Goal: Information Seeking & Learning: Learn about a topic

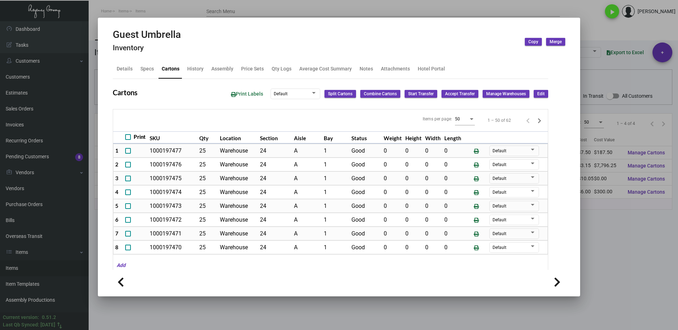
scroll to position [390, 0]
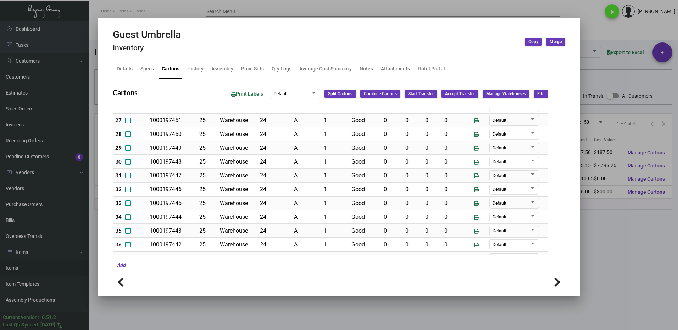
click at [629, 264] on div at bounding box center [339, 165] width 678 height 330
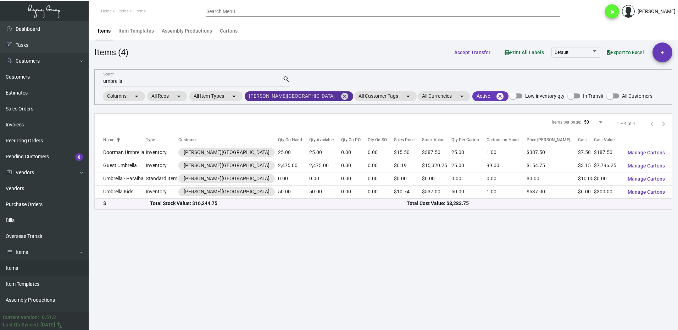
click at [340, 95] on mat-icon "cancel" at bounding box center [344, 96] width 9 height 9
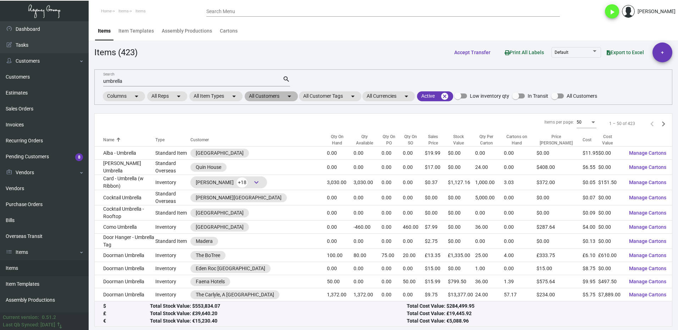
click at [257, 97] on mat-chip "All Customers arrow_drop_down" at bounding box center [271, 96] width 53 height 10
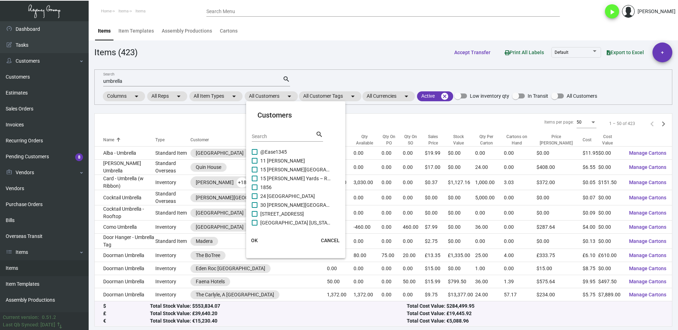
click at [270, 136] on input "Search" at bounding box center [284, 137] width 64 height 6
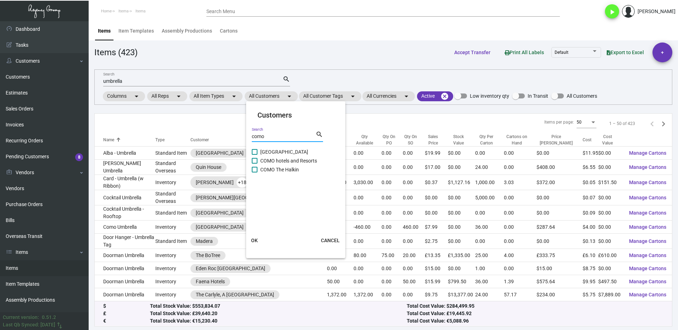
type input "como"
click at [262, 152] on span "[GEOGRAPHIC_DATA]" at bounding box center [295, 152] width 71 height 9
click at [255, 155] on input "[GEOGRAPHIC_DATA]" at bounding box center [254, 155] width 0 height 0
checkbox input "true"
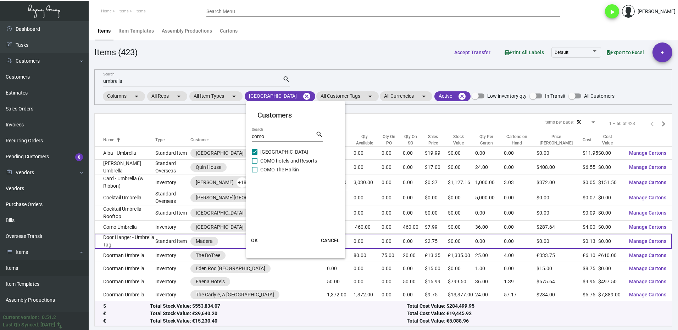
click at [254, 244] on button "OK" at bounding box center [254, 240] width 23 height 13
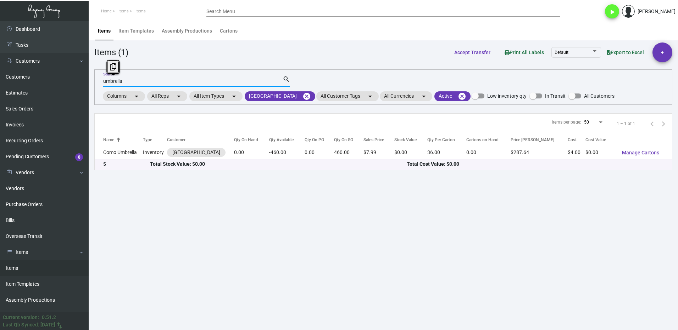
drag, startPoint x: 132, startPoint y: 79, endPoint x: 101, endPoint y: 86, distance: 31.6
click at [101, 86] on div "umbrella Search search Columns arrow_drop_down All Reps arrow_drop_down All Ite…" at bounding box center [383, 86] width 578 height 35
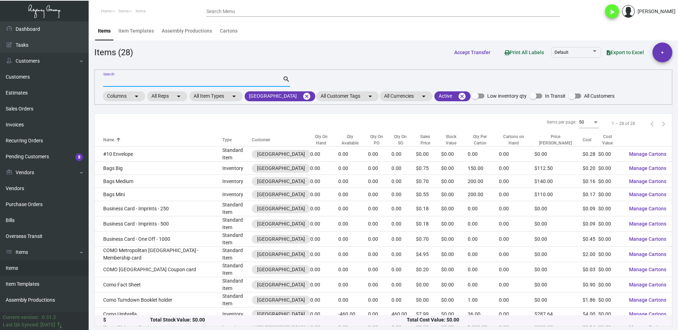
click at [320, 140] on div "Qty On Hand" at bounding box center [321, 140] width 22 height 13
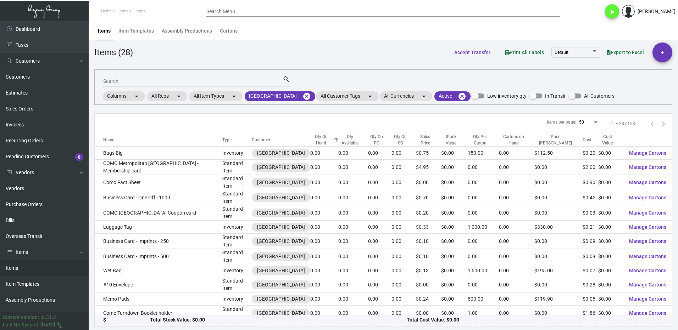
click at [320, 140] on div "Qty On Hand" at bounding box center [321, 140] width 22 height 13
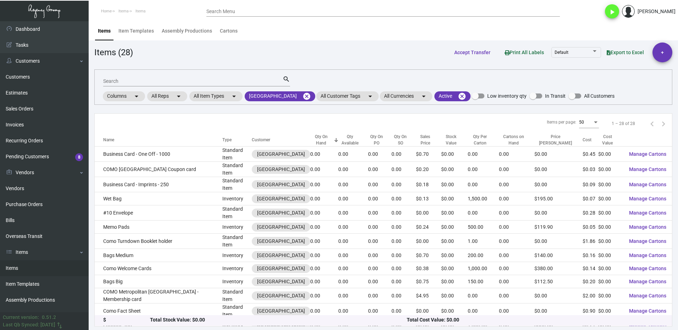
click at [121, 79] on input "Search" at bounding box center [192, 82] width 179 height 6
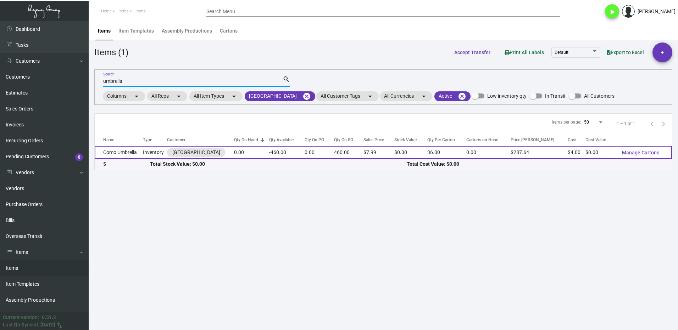
type input "umbrella"
click at [130, 156] on td "Como Umbrella" at bounding box center [119, 152] width 48 height 13
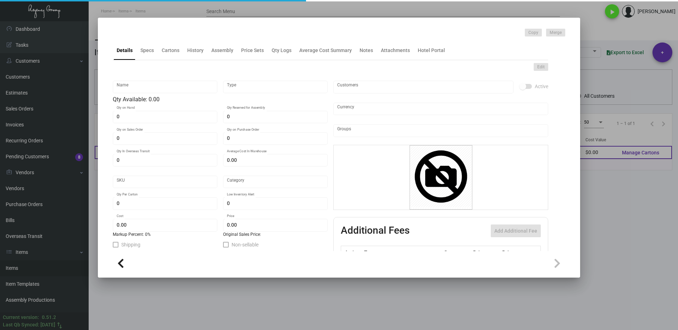
type input "Como Umbrella"
type input "Inventory"
type input "460"
type input "$ 0.00"
type input "960"
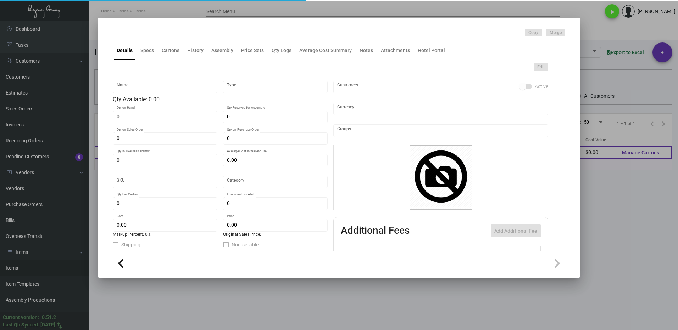
type input "Standard"
type input "36"
type input "$ 4.00"
type input "$ 7.99"
type textarea "Como Umbrella: Size of umbrella is 100CM, straight plastic Handle in black, bla…"
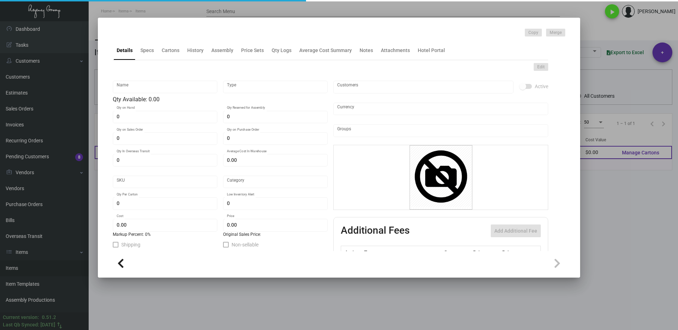
type textarea "Como Umbrella: Size of umbrella is 100CM, straight plastic Handle in black, bla…"
checkbox input "true"
type input "United States Dollar $"
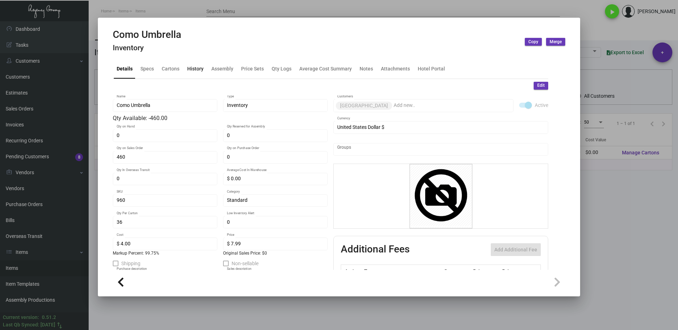
click at [200, 67] on div "History" at bounding box center [195, 68] width 16 height 7
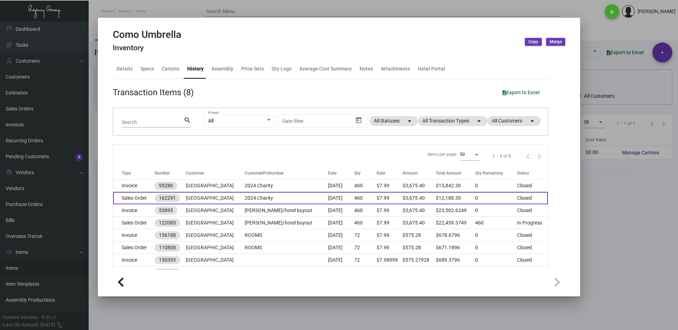
click at [139, 201] on td "Sales Order" at bounding box center [133, 198] width 41 height 12
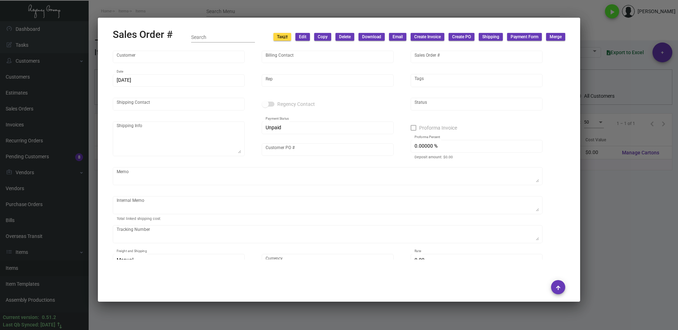
type input "[GEOGRAPHIC_DATA]"
type input "[PERSON_NAME]"
type input "162291"
type input "[DATE]"
type input "[PERSON_NAME]"
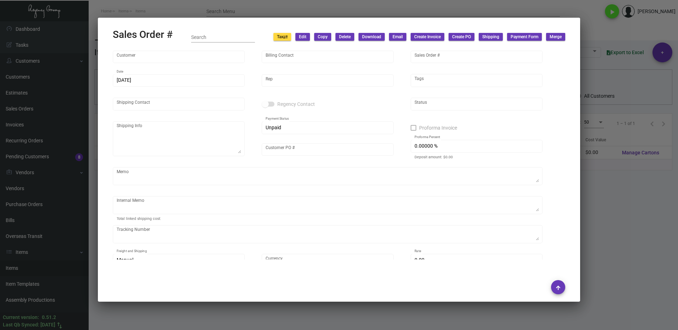
type input "2024 Charity"
type input "United States Dollar $"
type input "$ 0.00"
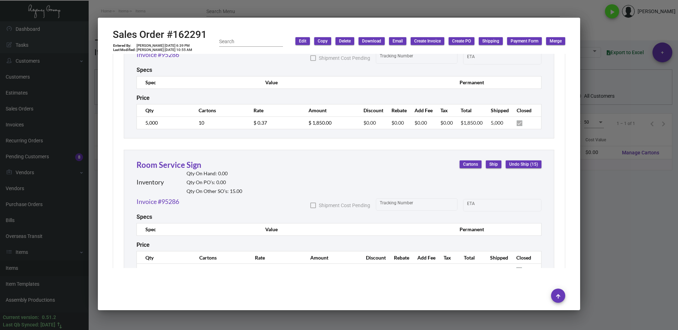
scroll to position [1631, 0]
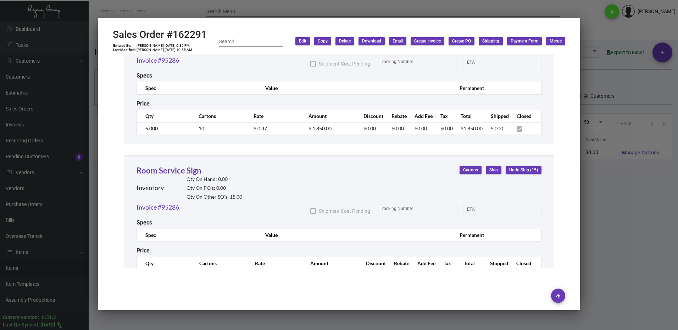
drag, startPoint x: 624, startPoint y: 210, endPoint x: 493, endPoint y: 232, distance: 132.4
click at [623, 210] on div at bounding box center [339, 165] width 678 height 330
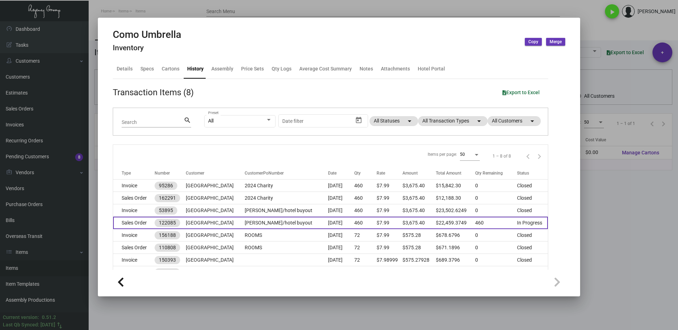
click at [245, 224] on td "[PERSON_NAME]/hotel buyout" at bounding box center [286, 223] width 83 height 12
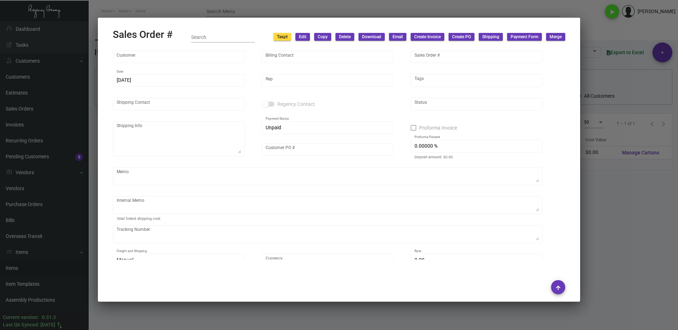
type input "[GEOGRAPHIC_DATA]"
type input "[PERSON_NAME]"
type input "122085"
type input "[DATE]"
type input "[PERSON_NAME]"
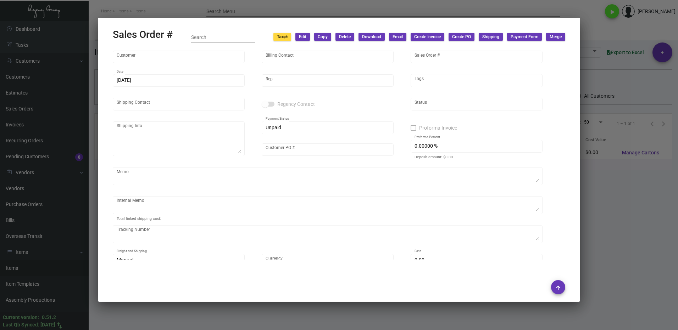
type input "[PERSON_NAME]"
type textarea "Como Hotels [PERSON_NAME] [STREET_ADDRESS][PERSON_NAME]"
type input "[PERSON_NAME]/hotel buyout"
checkbox input "true"
type textarea "2 Day Trucking 1052327-8----- $825"
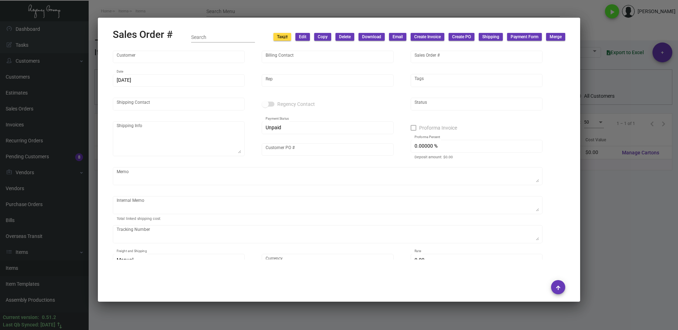
type input "United States Dollar $"
type input "$ 0.00"
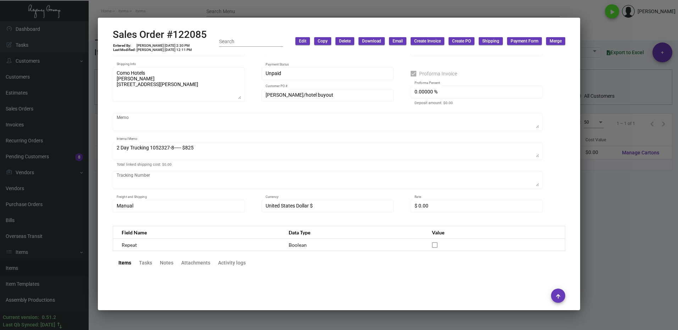
scroll to position [0, 0]
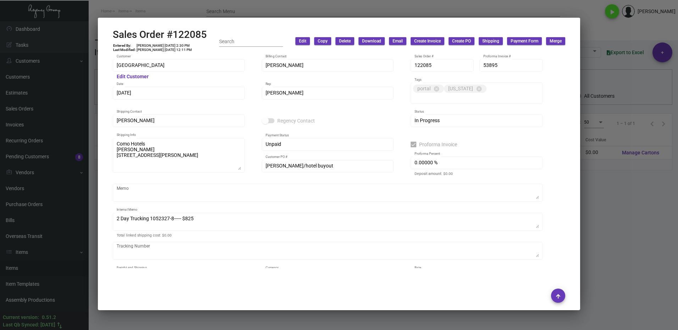
click at [611, 227] on div at bounding box center [339, 165] width 678 height 330
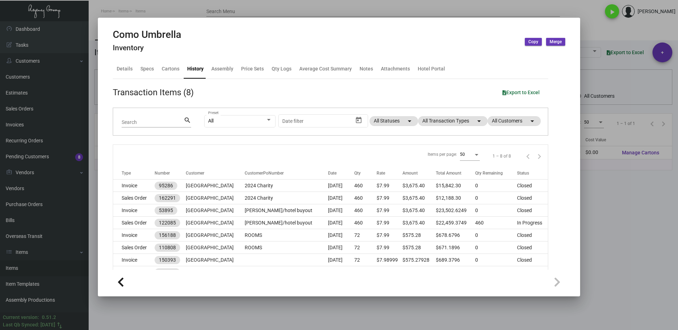
drag, startPoint x: 633, startPoint y: 200, endPoint x: 624, endPoint y: 200, distance: 9.2
click at [632, 200] on div at bounding box center [339, 165] width 678 height 330
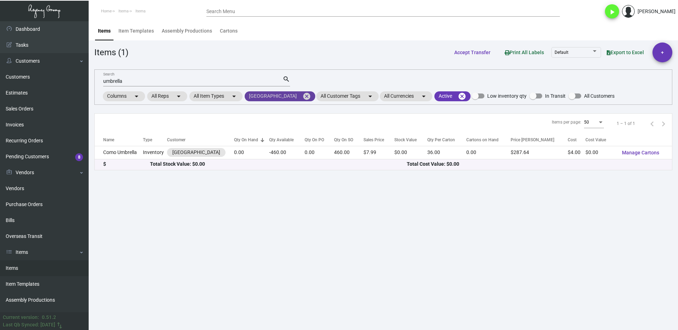
click at [302, 96] on mat-icon "cancel" at bounding box center [306, 96] width 9 height 9
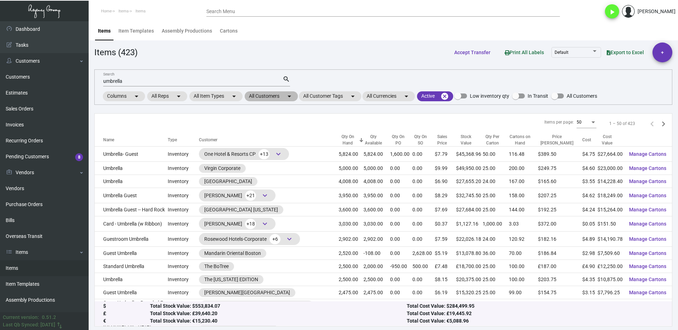
click at [256, 96] on mat-chip "All Customers arrow_drop_down" at bounding box center [271, 96] width 53 height 10
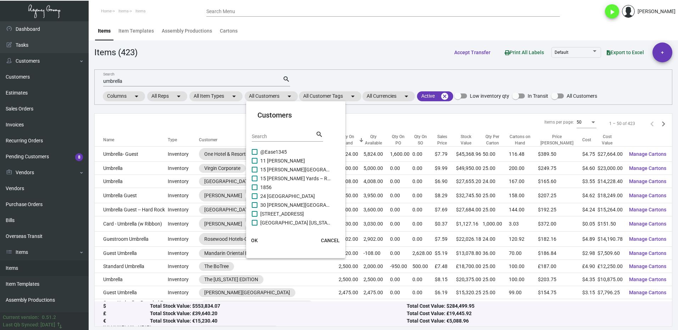
click at [267, 133] on div "Search" at bounding box center [284, 136] width 64 height 11
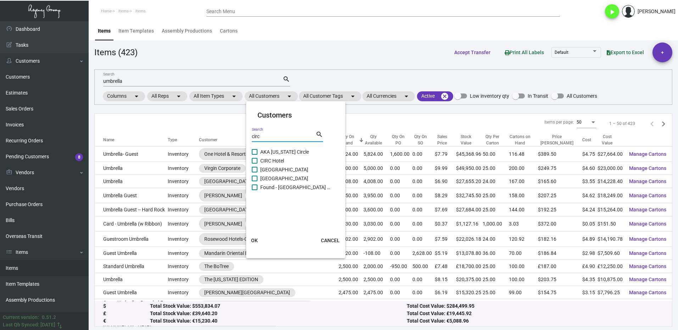
type input "circ"
click at [261, 162] on span "CIRC Hotel" at bounding box center [295, 161] width 71 height 9
click at [255, 164] on input "CIRC Hotel" at bounding box center [254, 164] width 0 height 0
checkbox input "true"
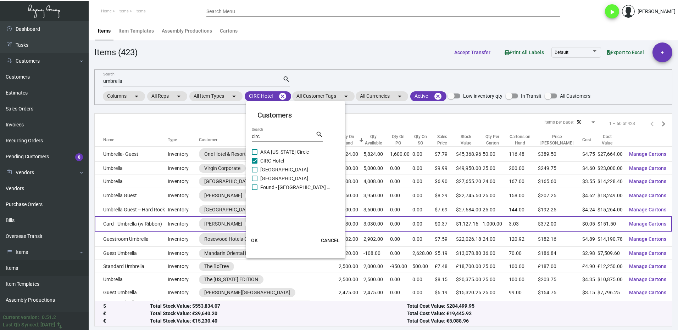
drag, startPoint x: 258, startPoint y: 241, endPoint x: 244, endPoint y: 225, distance: 21.8
click at [258, 241] on button "OK" at bounding box center [254, 240] width 23 height 13
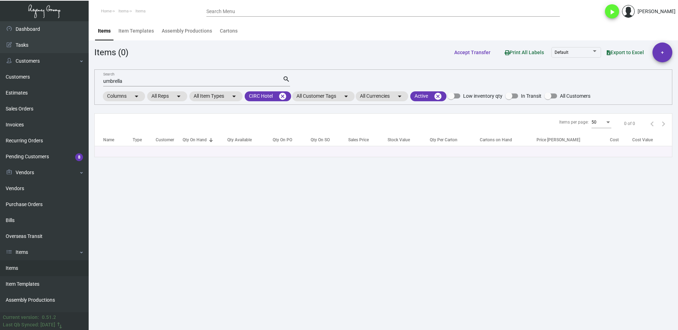
click at [132, 79] on input "umbrella" at bounding box center [192, 82] width 179 height 6
type input "u"
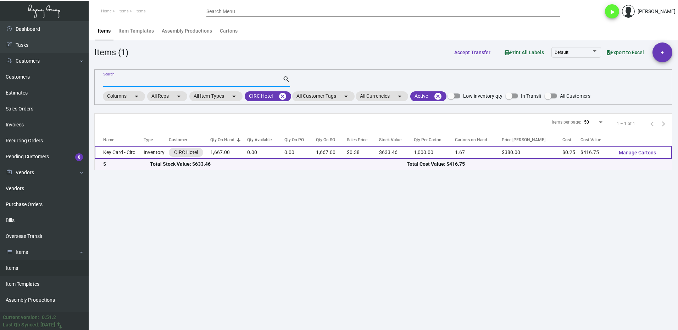
click at [146, 151] on td "Inventory" at bounding box center [156, 152] width 25 height 13
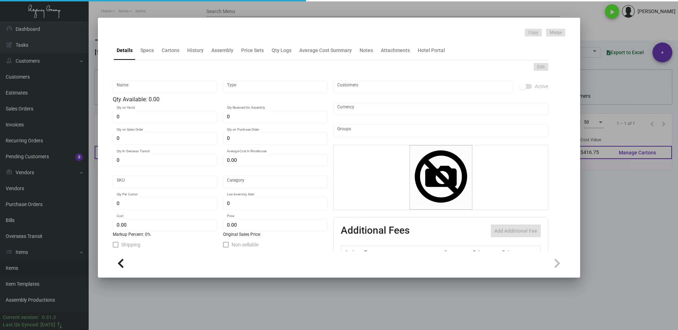
type input "Key Card - Circ"
type input "Inventory"
type input "1,667"
type input "$ 0.00"
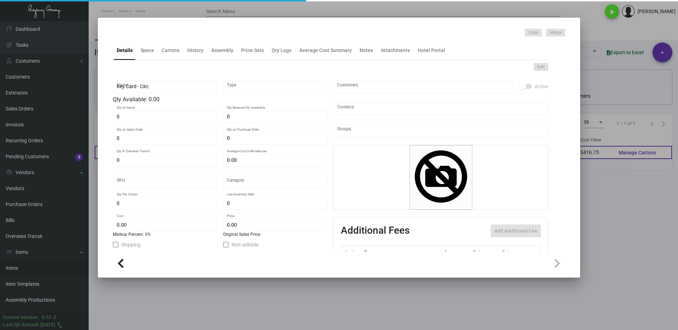
type input "27-Key Card -21-INV"
type input "Overseas"
type input "1,000"
type input "$ 0.25"
type input "$ 0.38"
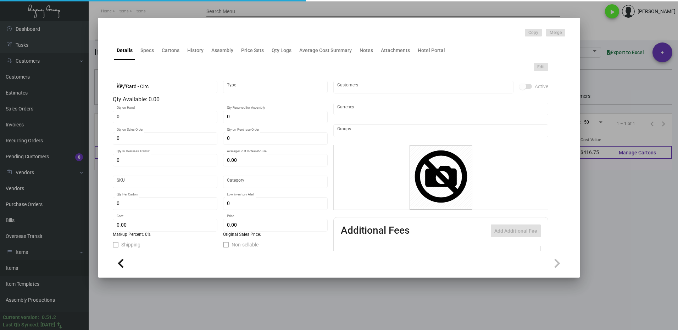
checkbox input "true"
type input "United States Dollar $"
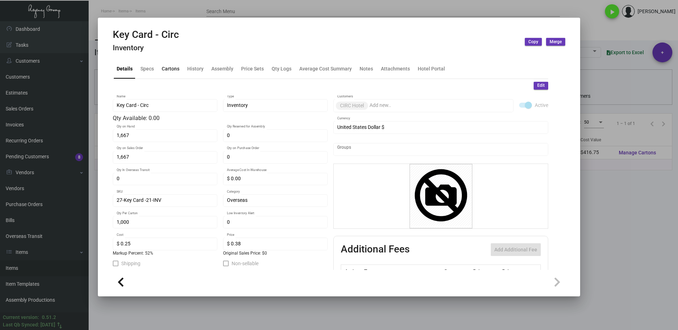
click at [162, 69] on div "Cartons" at bounding box center [171, 68] width 18 height 7
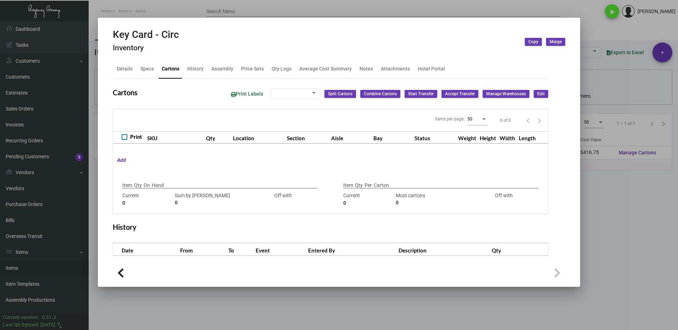
type input "1,667"
type input "1667"
type input "0"
type input "1,000"
type input "1000"
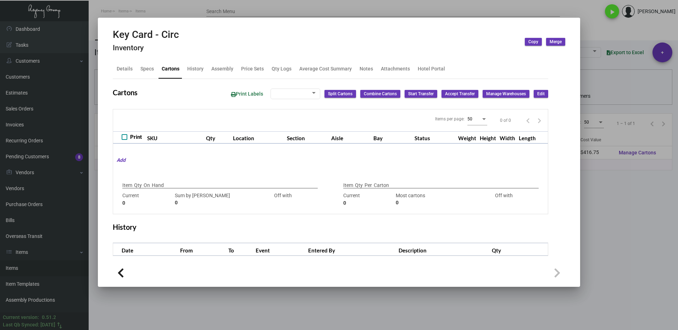
type input "0"
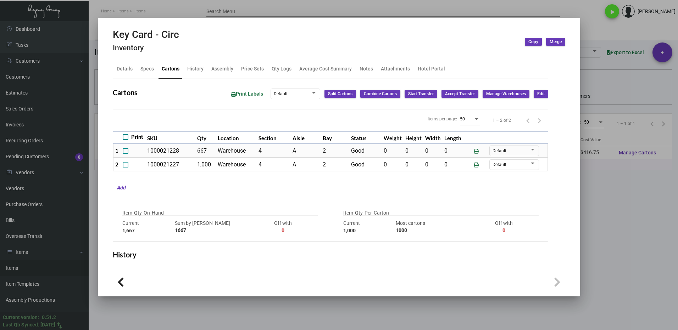
click at [615, 223] on div at bounding box center [339, 165] width 678 height 330
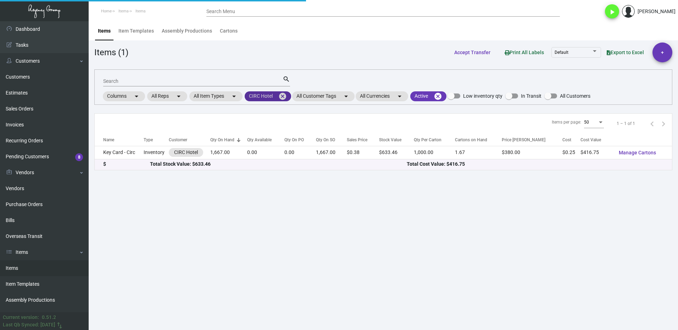
click at [281, 98] on mat-icon "cancel" at bounding box center [282, 96] width 9 height 9
click at [260, 95] on mat-chip "All Customers arrow_drop_down" at bounding box center [271, 96] width 53 height 10
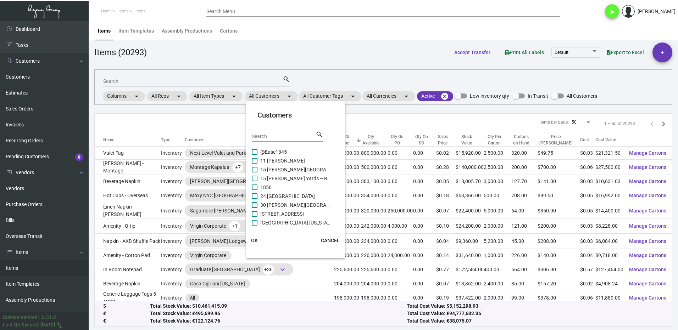
click at [280, 139] on input "Search" at bounding box center [284, 137] width 64 height 6
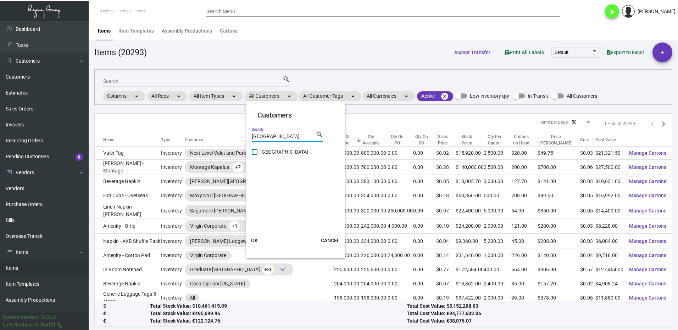
type input "[GEOGRAPHIC_DATA]"
click at [258, 152] on label "[GEOGRAPHIC_DATA]" at bounding box center [291, 152] width 79 height 9
click at [255, 155] on input "[GEOGRAPHIC_DATA]" at bounding box center [254, 155] width 0 height 0
checkbox input "true"
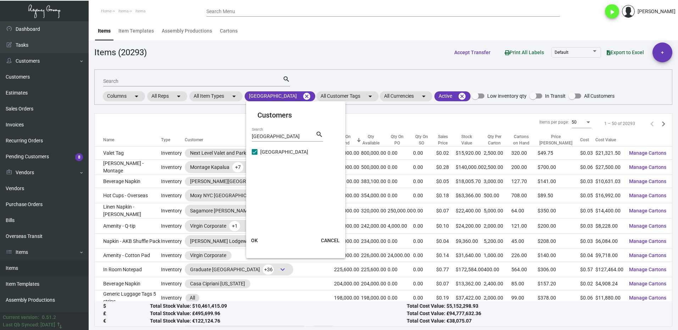
click at [255, 238] on span "OK" at bounding box center [254, 241] width 7 height 6
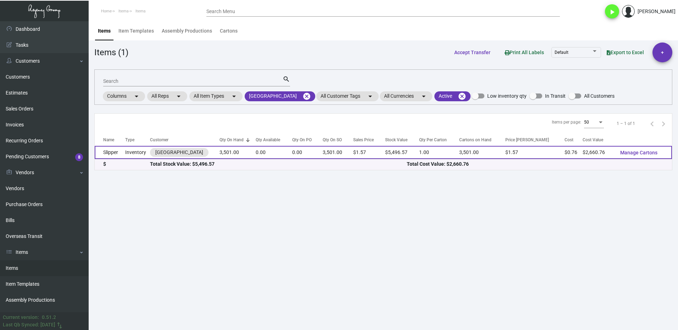
click at [239, 154] on td "3,501.00" at bounding box center [237, 152] width 36 height 13
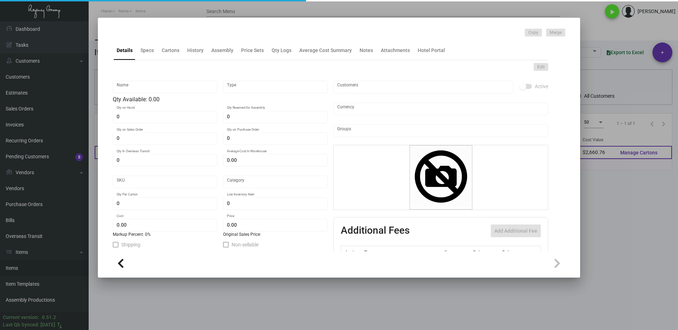
type input "Slipper"
type input "Inventory"
type input "3,501"
type input "$ 0.00"
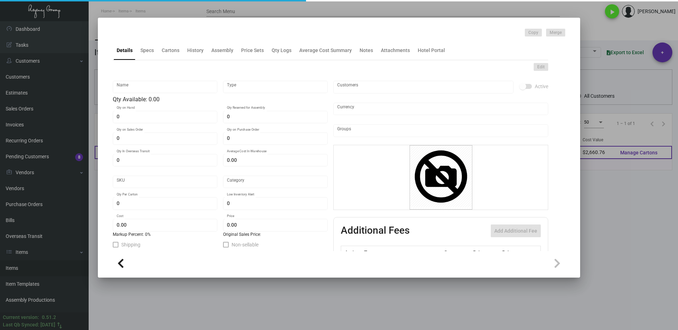
type input "924"
type input "Standard"
type input "1"
type input "$ 0.76"
type input "$ 1.57"
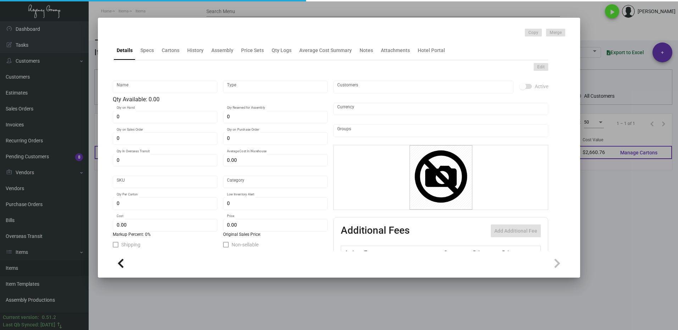
type textarea "Chelino Bay Slipper: standard uni-sex size slipper, linen material with rubber …"
checkbox input "true"
type input "United States Dollar $"
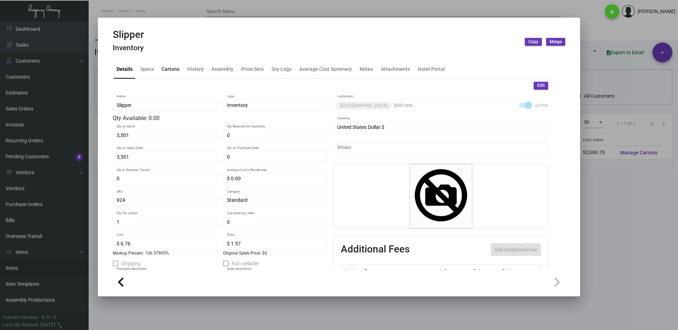
click at [166, 72] on div "Cartons" at bounding box center [171, 68] width 18 height 7
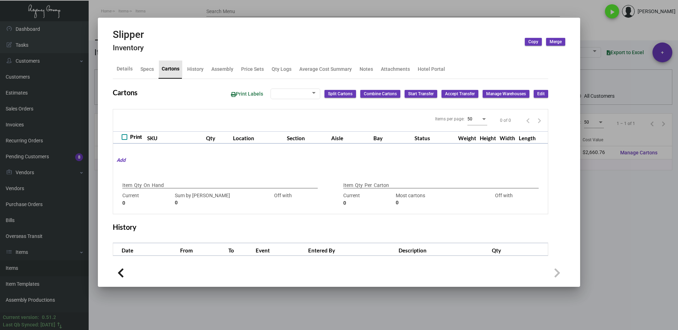
checkbox input "true"
type input "3,501"
type input "+3501"
type input "1"
type input "+1"
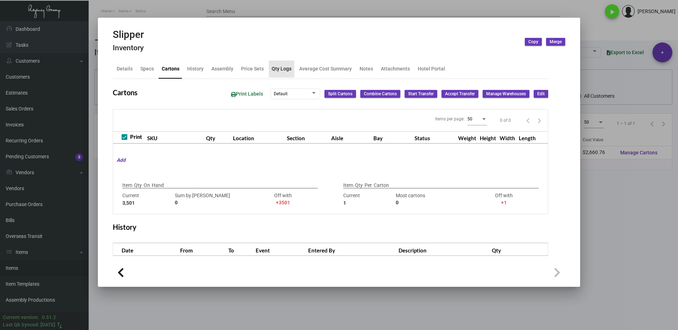
click at [276, 71] on div "Qty Logs" at bounding box center [282, 68] width 20 height 7
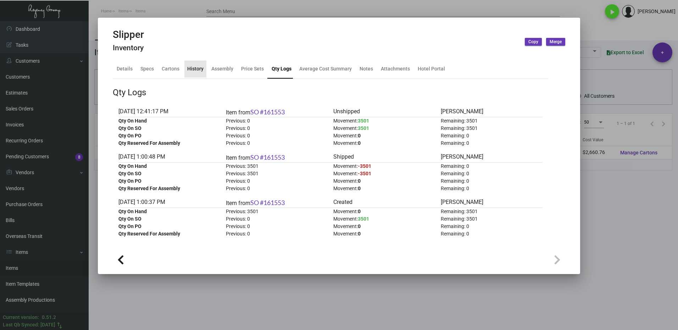
click at [188, 72] on div "History" at bounding box center [195, 68] width 16 height 7
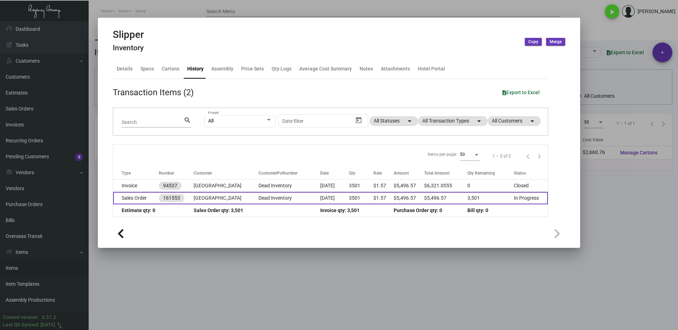
click at [146, 199] on td "Sales Order" at bounding box center [136, 198] width 46 height 12
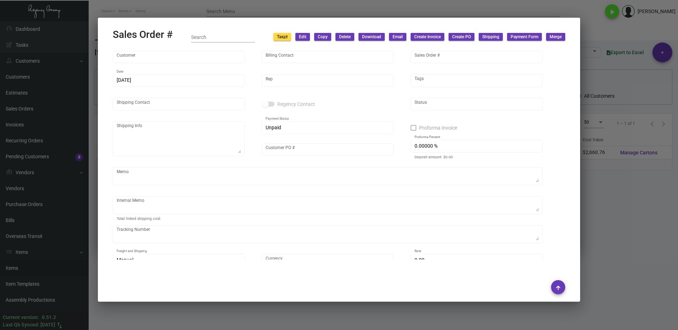
type input "[GEOGRAPHIC_DATA]"
type input "MISSING INFO MISSING INFO"
type input "161553"
type input "[DATE]"
type input "[PERSON_NAME]"
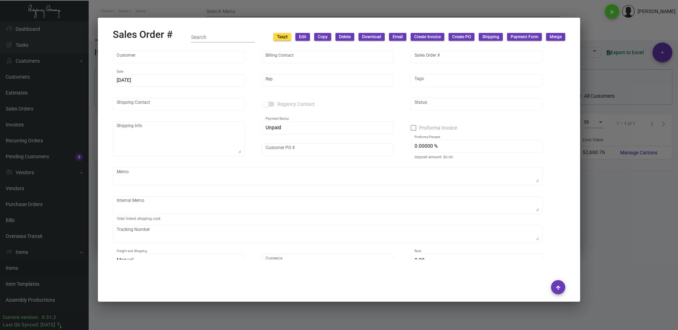
type input "Dead Inventory"
type input "United States Dollar $"
type input "$ 0.00"
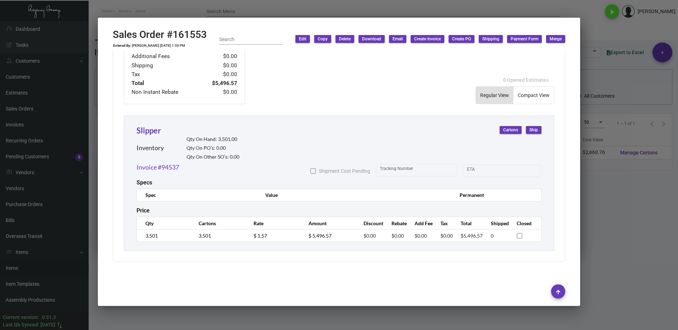
scroll to position [323, 0]
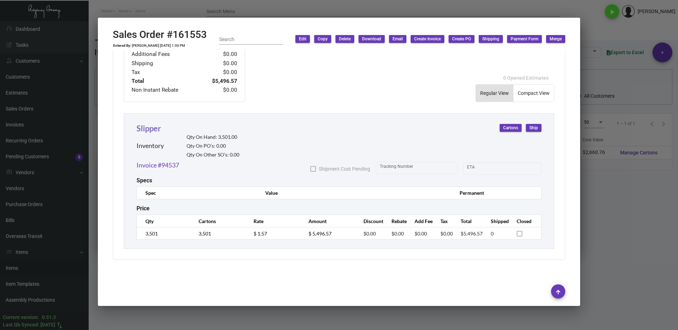
click at [155, 128] on link "Slipper" at bounding box center [148, 129] width 24 height 10
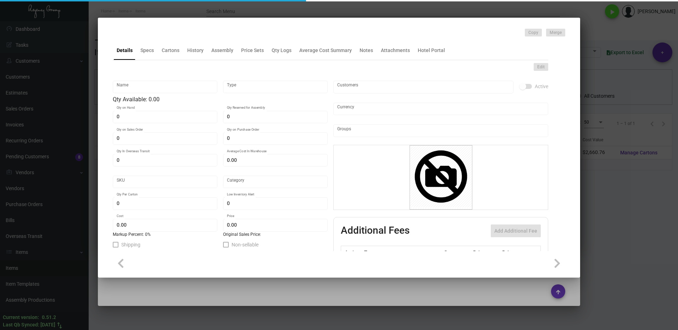
type input "Slipper"
type input "Inventory"
type input "3,501"
type input "$ 0.00"
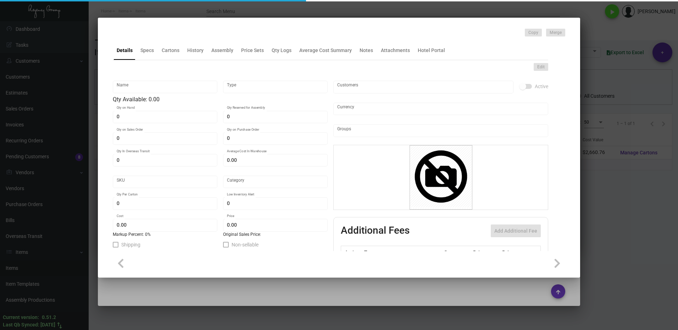
type input "924"
type input "Standard"
type input "1"
type input "$ 0.76"
type input "$ 1.57"
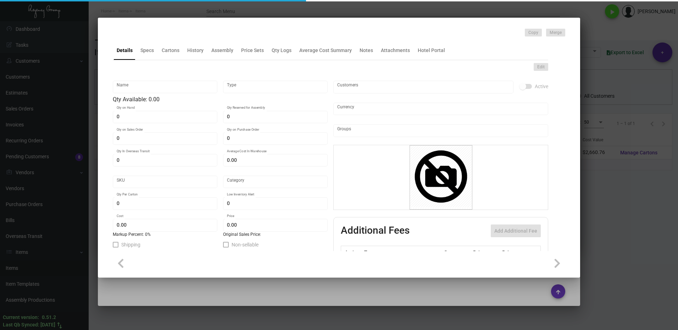
type textarea "Chelino Bay Slipper: standard uni-sex size slipper, linen material with rubber …"
checkbox input "true"
type input "United States Dollar $"
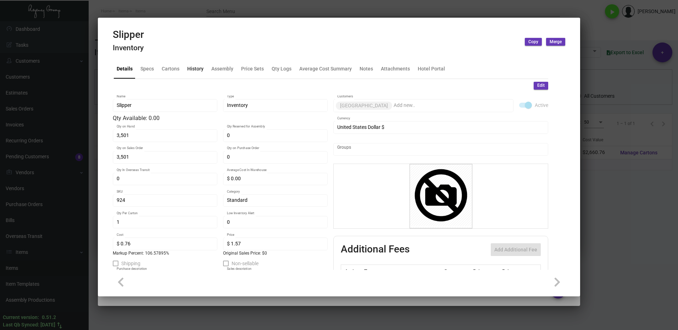
click at [193, 71] on div "History" at bounding box center [195, 68] width 16 height 7
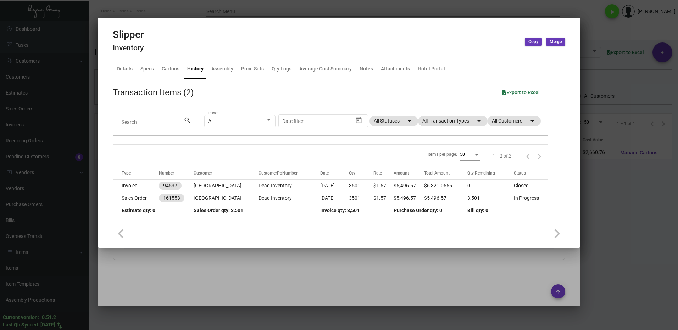
click at [636, 192] on div at bounding box center [339, 165] width 678 height 330
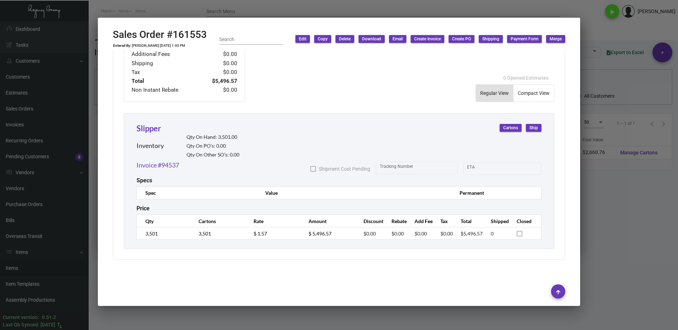
drag, startPoint x: 600, startPoint y: 188, endPoint x: 468, endPoint y: 157, distance: 135.8
click at [597, 188] on div at bounding box center [339, 165] width 678 height 330
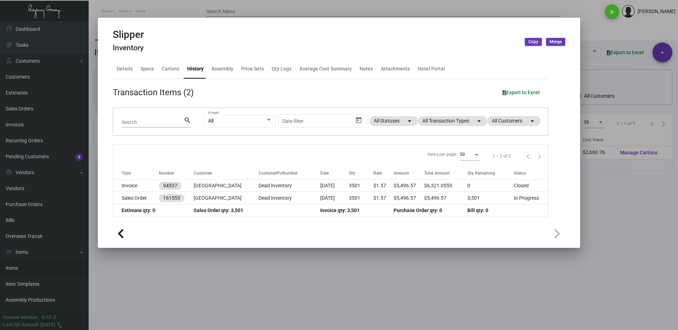
drag, startPoint x: 593, startPoint y: 192, endPoint x: 463, endPoint y: 160, distance: 134.1
click at [585, 190] on div at bounding box center [339, 165] width 678 height 330
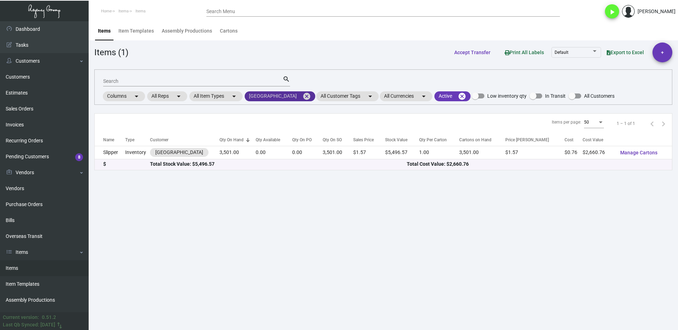
click at [303, 97] on mat-icon "cancel" at bounding box center [306, 96] width 9 height 9
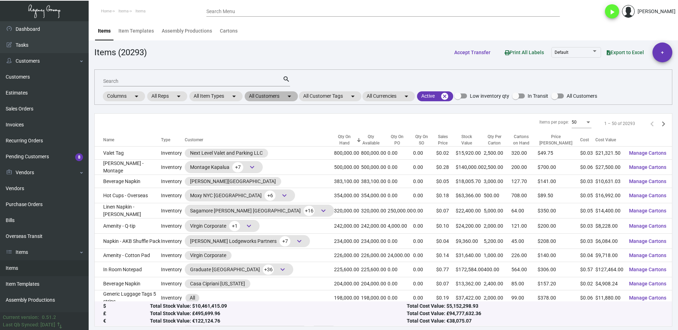
click at [270, 94] on mat-chip "All Customers arrow_drop_down" at bounding box center [271, 96] width 53 height 10
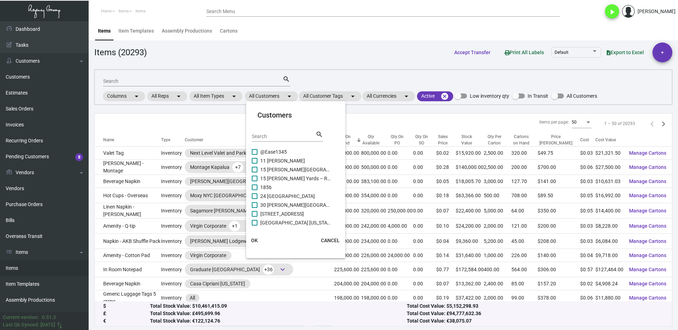
click at [278, 134] on input "Search" at bounding box center [284, 137] width 64 height 6
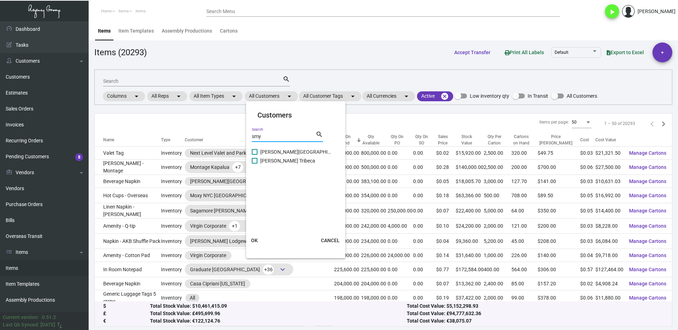
type input "smy"
click at [257, 162] on span at bounding box center [255, 161] width 6 height 6
click at [255, 164] on input "[PERSON_NAME] Tribeca" at bounding box center [254, 164] width 0 height 0
checkbox input "true"
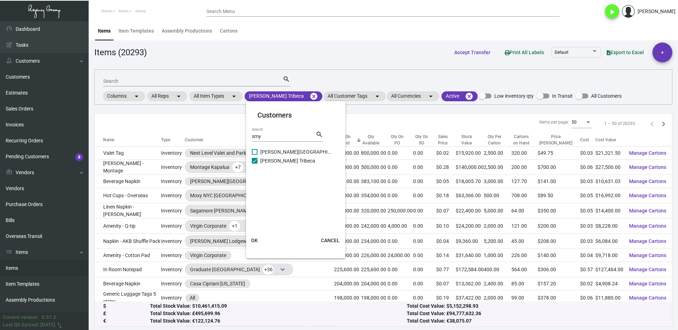
click at [253, 241] on span "OK" at bounding box center [254, 241] width 7 height 6
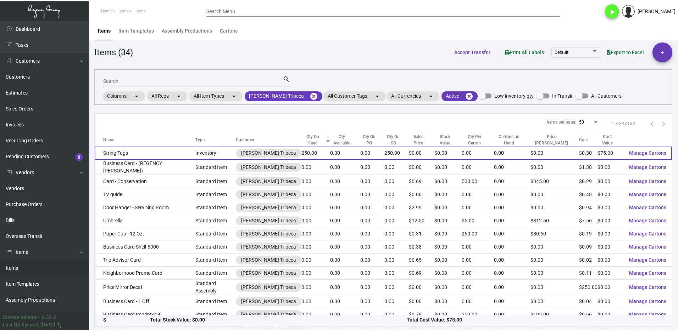
click at [155, 151] on td "String Tags" at bounding box center [145, 153] width 101 height 13
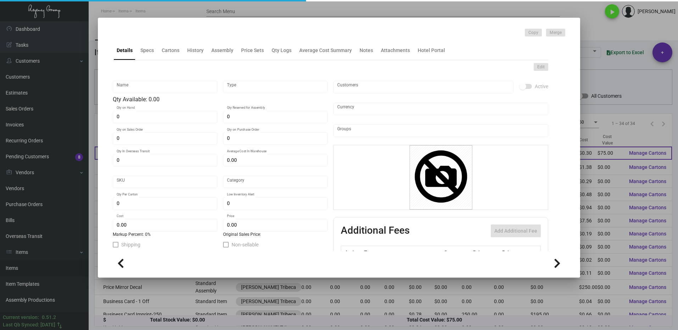
type input "String Tags"
type input "Inventory"
type input "250"
type input "$ 0.00"
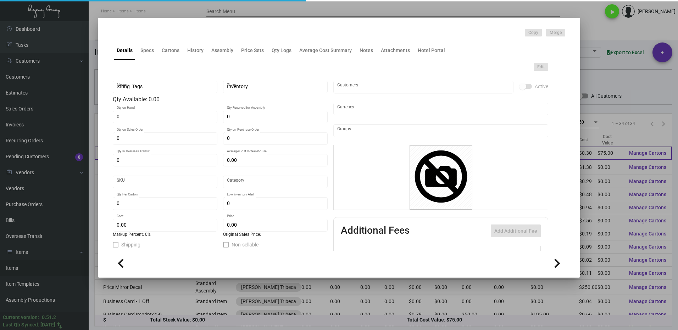
type input "SMYTHTRIB-Tg-14"
type input "Standard"
type input "$ 0.30"
type input "$ 0.00"
checkbox input "true"
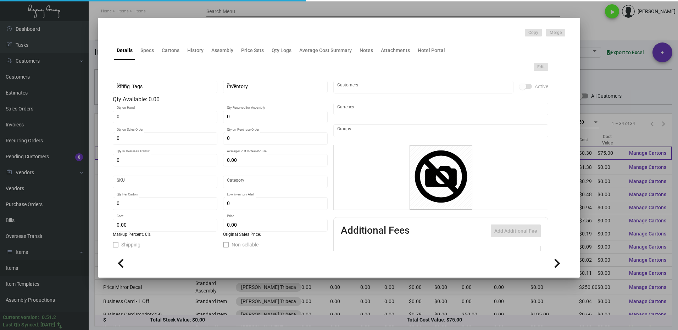
checkbox input "true"
type input "United States Dollar $"
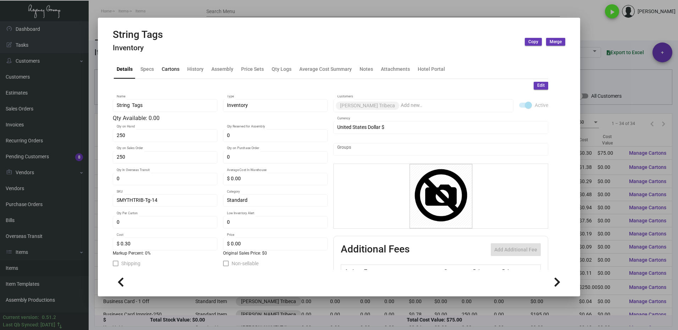
click at [167, 66] on div "Cartons" at bounding box center [171, 68] width 18 height 7
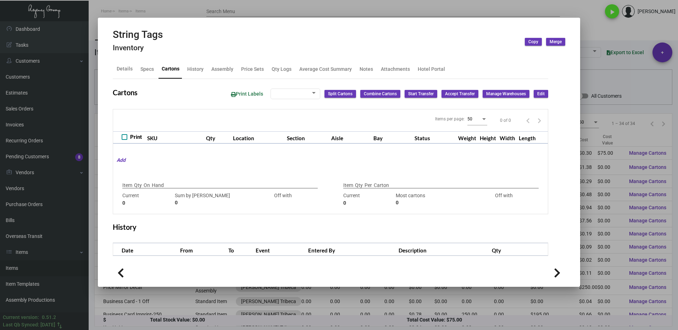
checkbox input "true"
type input "250"
type input "+250"
type input "0"
click at [276, 70] on div "Qty Logs" at bounding box center [282, 68] width 20 height 7
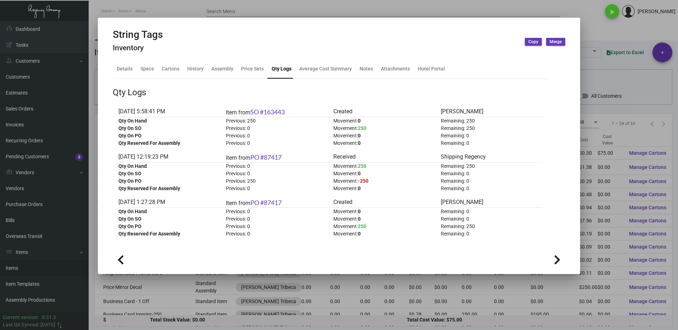
click at [590, 30] on div at bounding box center [339, 165] width 678 height 330
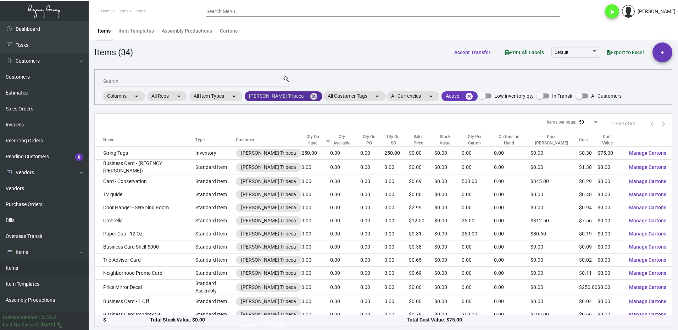
click at [309, 96] on mat-icon "cancel" at bounding box center [313, 96] width 9 height 9
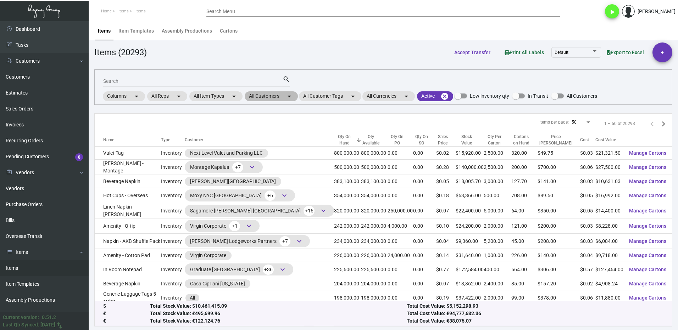
click at [258, 98] on mat-chip "All Customers arrow_drop_down" at bounding box center [271, 96] width 53 height 10
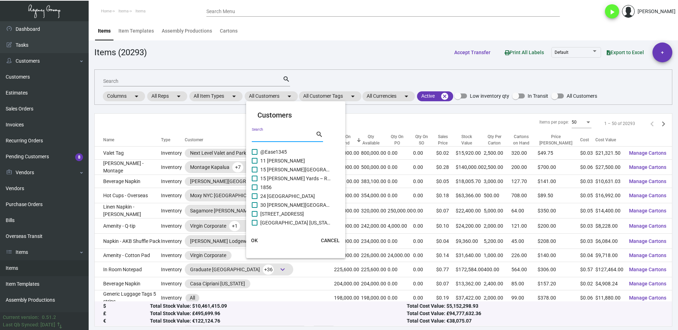
paste input "[GEOGRAPHIC_DATA]"
type input "[GEOGRAPHIC_DATA]"
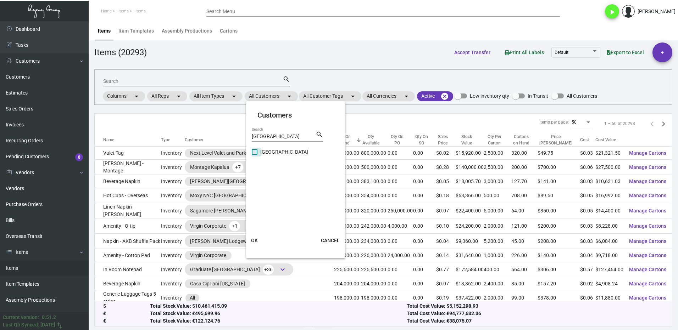
click at [257, 149] on label "[GEOGRAPHIC_DATA]" at bounding box center [291, 152] width 79 height 9
click at [255, 155] on input "[GEOGRAPHIC_DATA]" at bounding box center [254, 155] width 0 height 0
checkbox input "true"
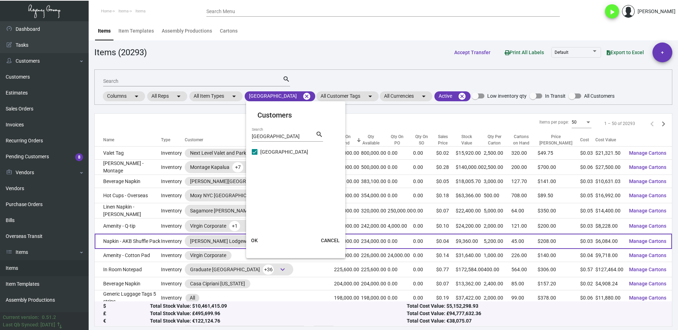
click at [256, 243] on span "OK" at bounding box center [254, 241] width 7 height 6
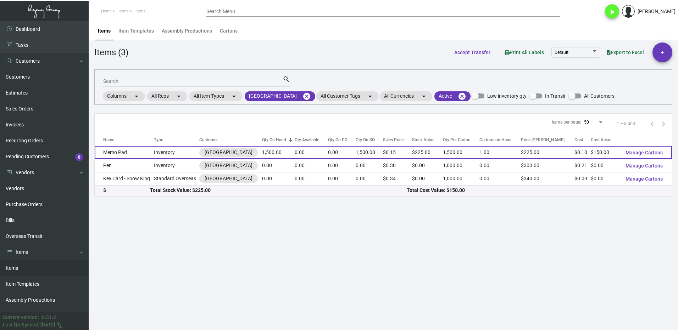
click at [149, 156] on td "Memo Pad" at bounding box center [124, 152] width 59 height 13
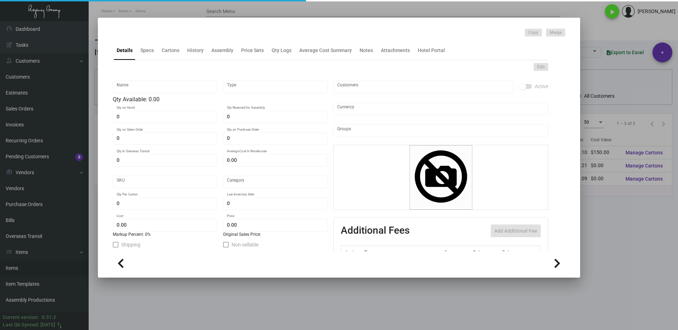
type input "Memo Pad"
type input "Inventory"
type input "1,500"
type input "$ 0.00"
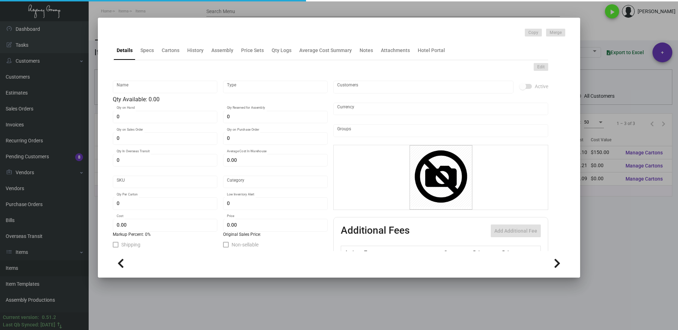
type input "2918"
type input "Standard"
type input "1,500"
type input "500"
type input "$ 0.10"
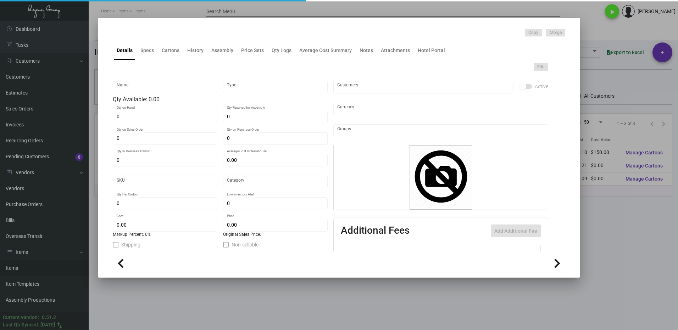
type input "$ 0.15"
type textarea "Memo Pad: 4.25x5.5 White text stock 24# bond Printing 2/0 8 pages per pad, chip…"
checkbox input "true"
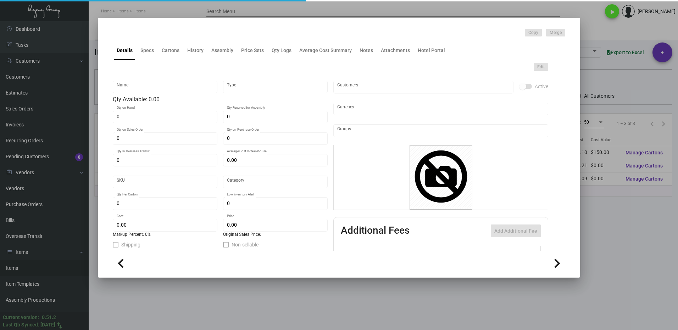
type input "United States Dollar $"
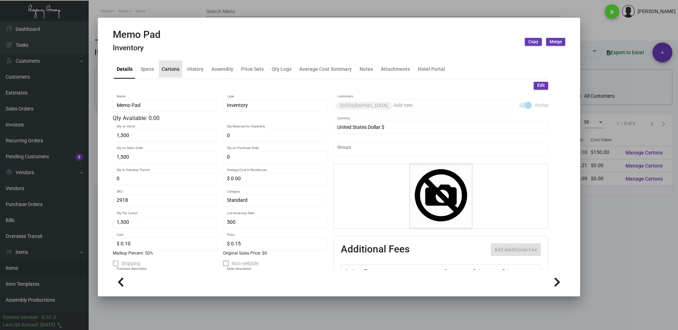
click at [168, 66] on div "Cartons" at bounding box center [171, 68] width 18 height 7
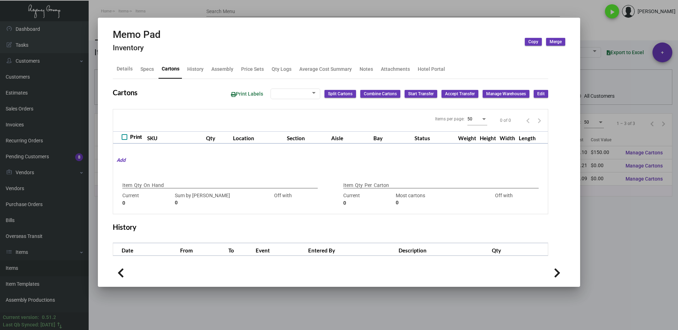
checkbox input "true"
type input "1,500"
type input "+1500"
type input "1,500"
type input "+1500"
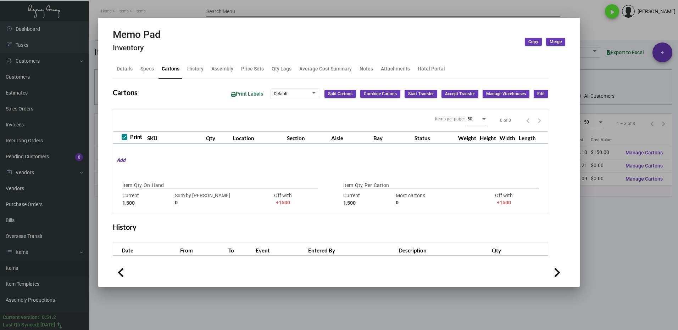
drag, startPoint x: 617, startPoint y: 261, endPoint x: 596, endPoint y: 252, distance: 22.4
click at [617, 261] on div at bounding box center [339, 165] width 678 height 330
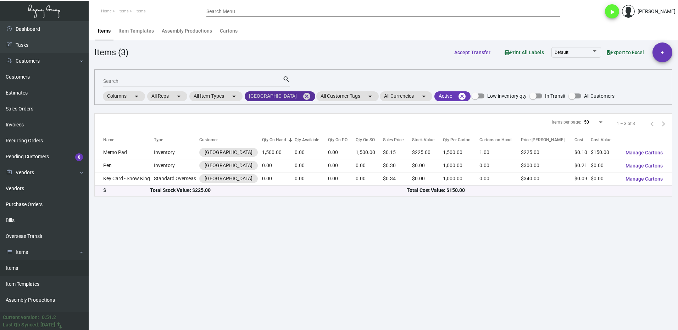
click at [302, 96] on mat-icon "cancel" at bounding box center [306, 96] width 9 height 9
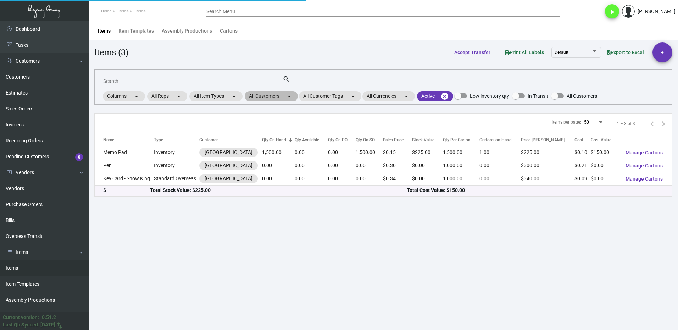
click at [267, 95] on mat-chip "All Customers arrow_drop_down" at bounding box center [271, 96] width 53 height 10
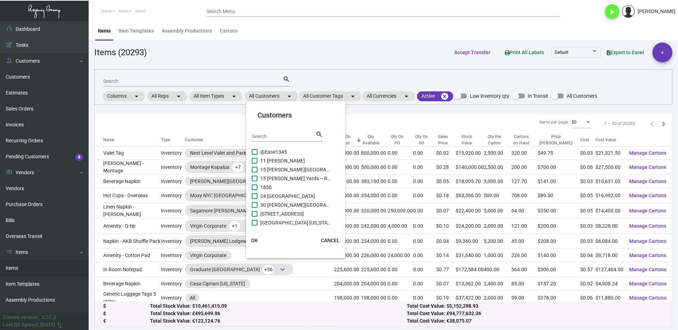
click at [272, 138] on input "Search" at bounding box center [284, 137] width 64 height 6
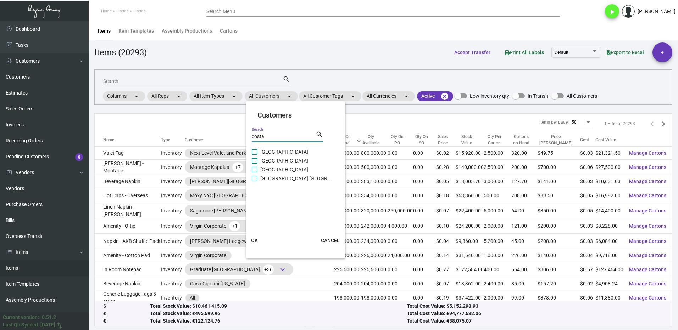
type input "costa"
click at [266, 154] on span "[GEOGRAPHIC_DATA]" at bounding box center [295, 152] width 71 height 9
click at [255, 155] on input "[GEOGRAPHIC_DATA]" at bounding box center [254, 155] width 0 height 0
checkbox input "true"
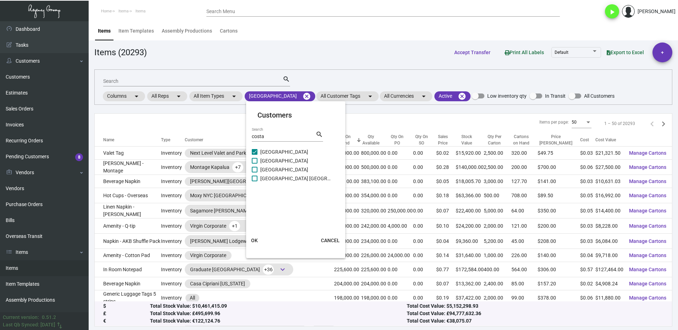
click at [257, 241] on span "OK" at bounding box center [254, 241] width 7 height 6
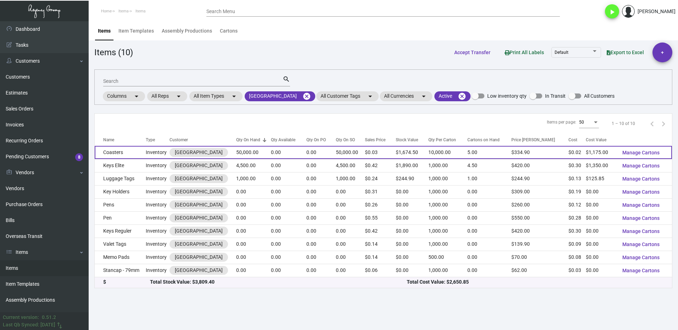
click at [134, 153] on td "Coasters" at bounding box center [120, 152] width 51 height 13
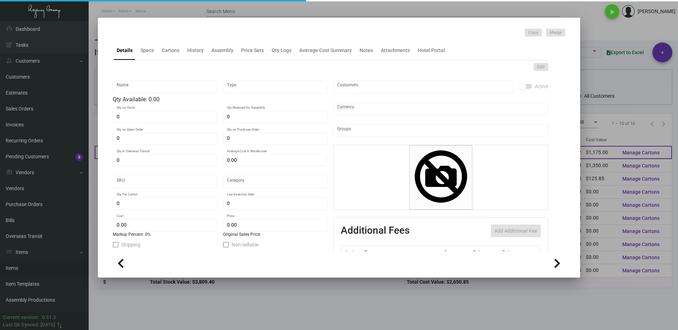
type input "Coasters"
type input "Inventory"
type input "50,000"
type input "$ 0.00"
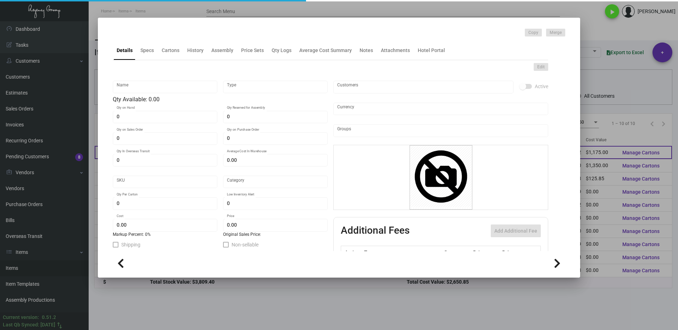
type input "976"
type input "Standard"
type input "10,000"
type input "$ 0.0235"
type input "$ 0.03349"
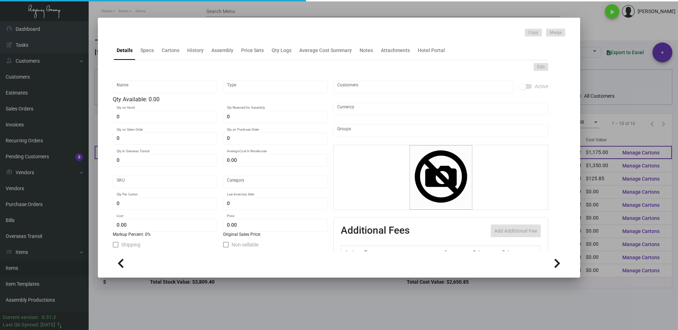
type textarea "Costa D'esta Coasters: Size 4 inch diameter, Made out of tissue paper with poly…"
checkbox input "true"
type input "United States Dollar $"
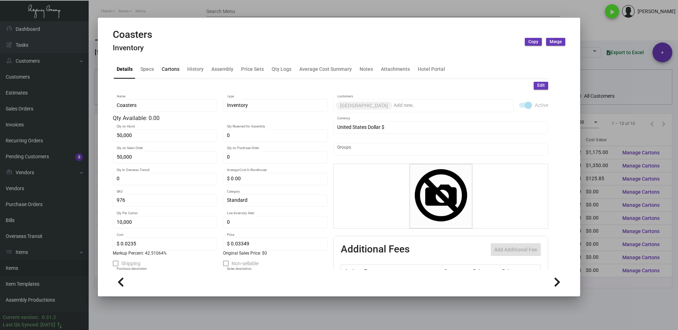
click at [170, 68] on div "Cartons" at bounding box center [171, 68] width 18 height 7
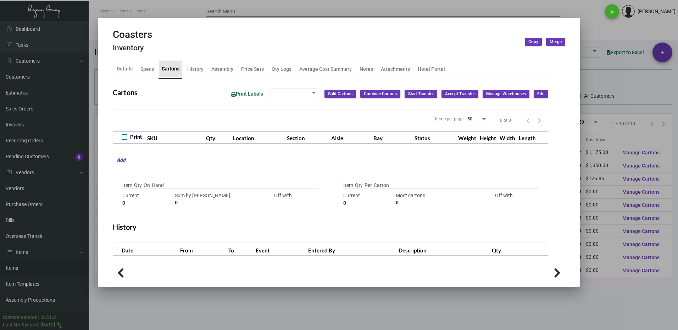
checkbox input "true"
type input "50,000"
type input "+50000"
type input "10,000"
type input "+10000"
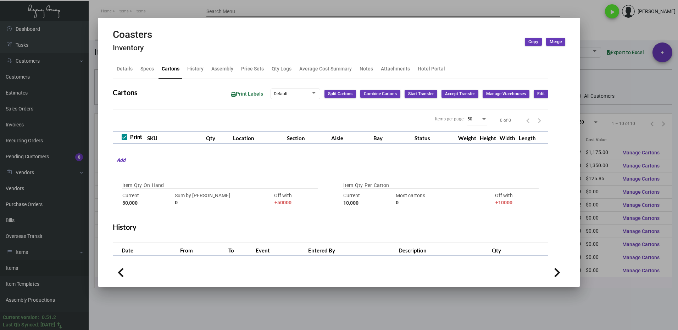
click at [597, 30] on div at bounding box center [339, 165] width 678 height 330
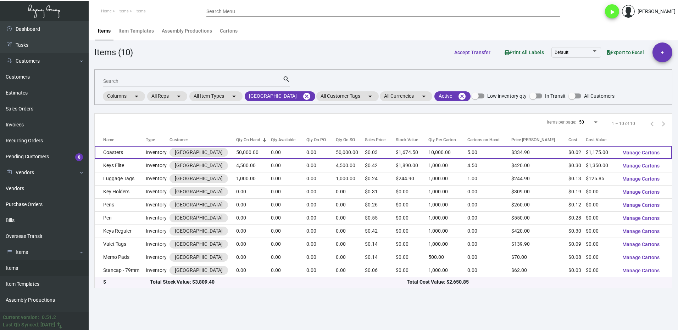
click at [147, 149] on td "Inventory" at bounding box center [158, 152] width 24 height 13
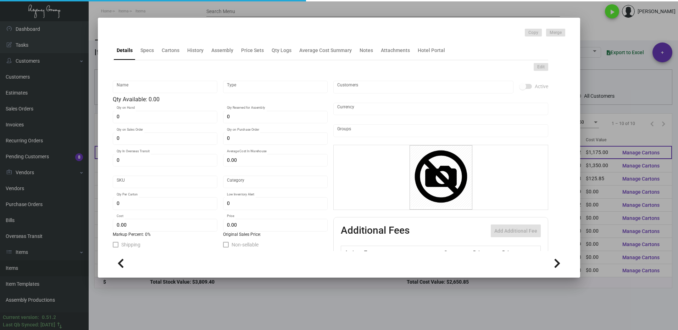
type input "Coasters"
type input "Inventory"
type input "50,000"
type input "$ 0.00"
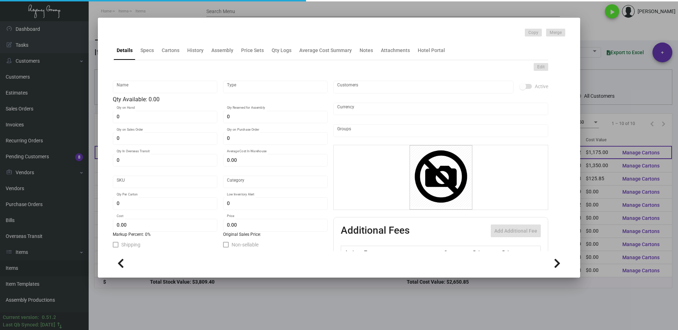
type input "976"
type input "Standard"
type input "10,000"
type input "$ 0.0235"
type input "$ 0.03349"
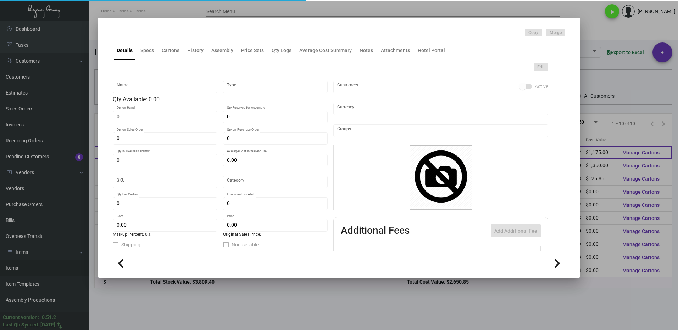
type textarea "Costa D'esta Coasters: Size 4 inch diameter, Made out of tissue paper with poly…"
checkbox input "true"
type input "United States Dollar $"
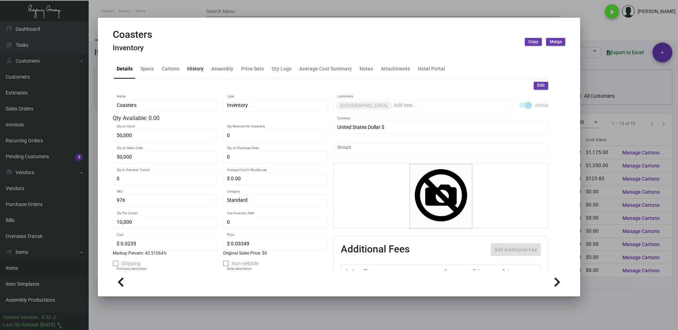
click at [197, 67] on div "History" at bounding box center [195, 68] width 16 height 7
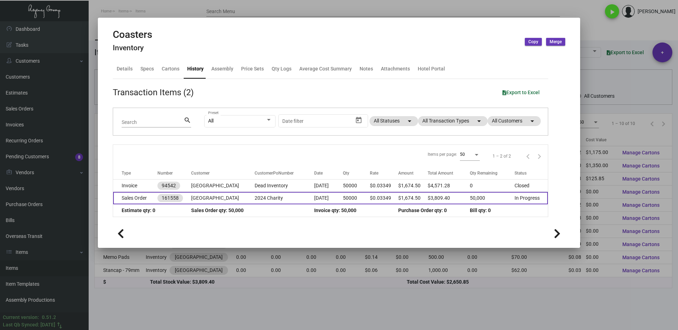
click at [143, 196] on td "Sales Order" at bounding box center [135, 198] width 44 height 12
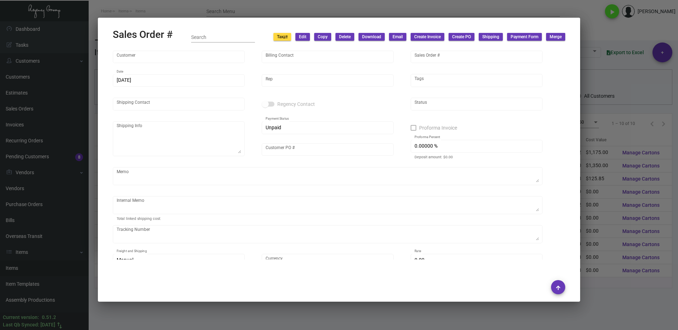
type input "[GEOGRAPHIC_DATA]"
type input "Accounts Receivable"
type input "161558"
type input "[DATE]"
type input "[PERSON_NAME]"
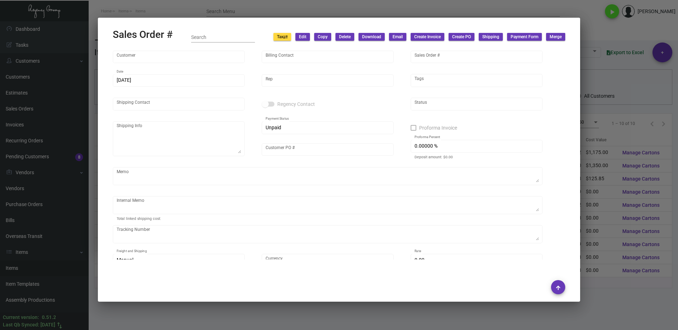
type input "[PERSON_NAME]"
type textarea "[GEOGRAPHIC_DATA] - [PERSON_NAME] [STREET_ADDRESS]"
type input "2024 Charity"
type input "United States Dollar $"
type input "$ 0.00"
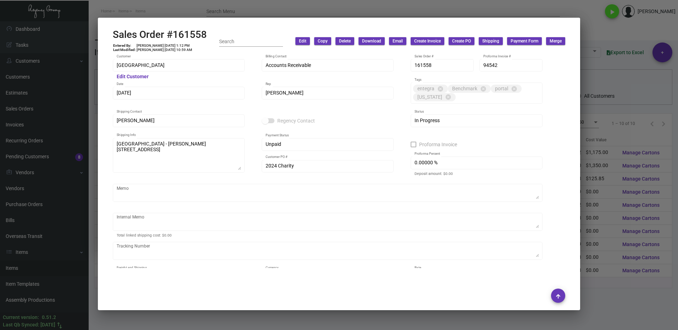
click at [611, 80] on div at bounding box center [339, 165] width 678 height 330
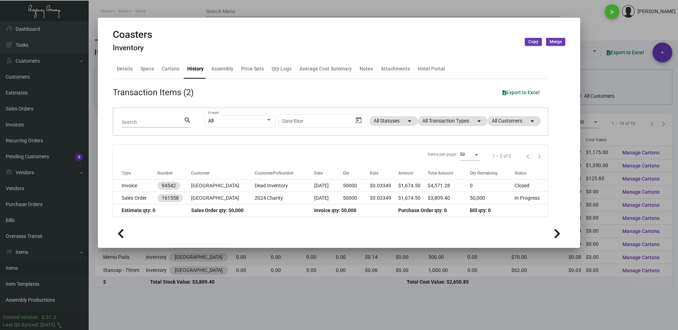
click at [607, 71] on div at bounding box center [339, 165] width 678 height 330
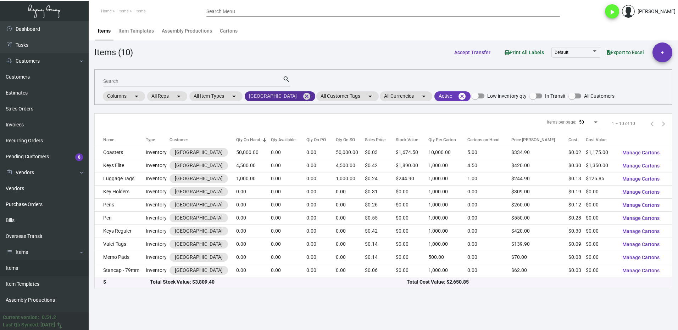
click at [311, 96] on mat-icon "cancel" at bounding box center [306, 96] width 9 height 9
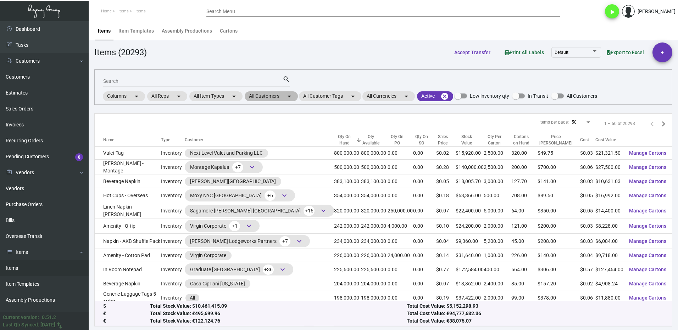
click at [260, 99] on mat-chip "All Customers arrow_drop_down" at bounding box center [271, 96] width 53 height 10
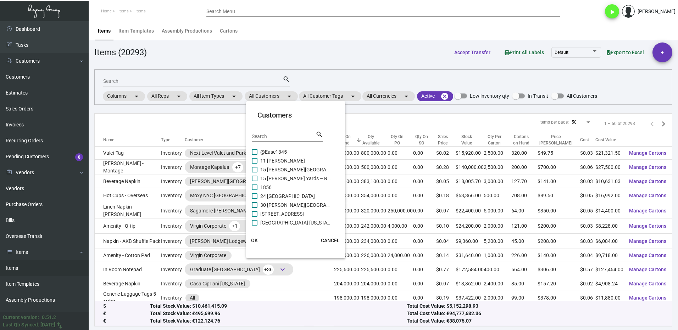
click at [280, 137] on input "Search" at bounding box center [284, 137] width 64 height 6
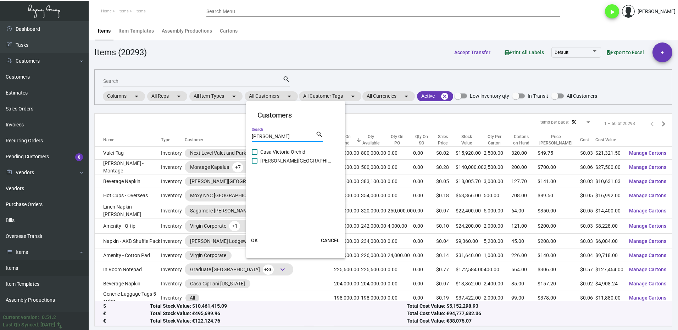
type input "[PERSON_NAME]"
click at [257, 161] on span at bounding box center [255, 161] width 6 height 6
click at [255, 164] on input "[PERSON_NAME][GEOGRAPHIC_DATA]" at bounding box center [254, 164] width 0 height 0
checkbox input "true"
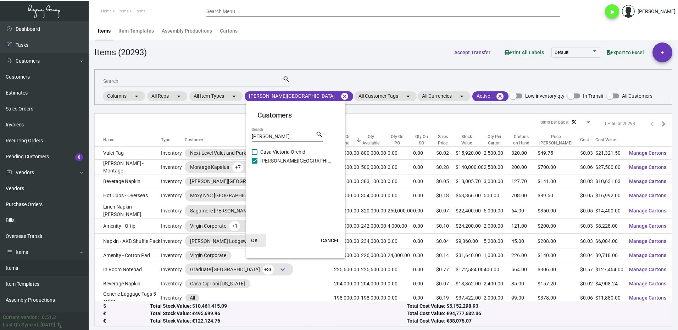
click at [255, 242] on span "OK" at bounding box center [254, 241] width 7 height 6
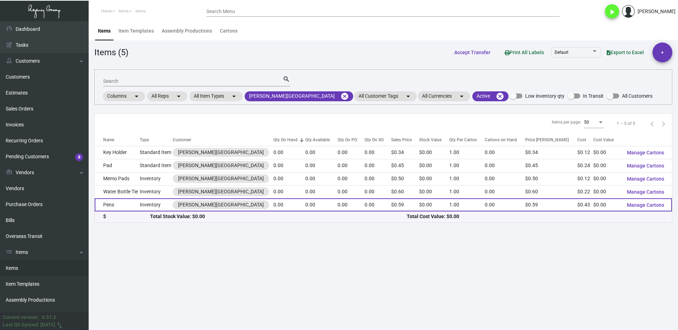
click at [132, 209] on td "Pens" at bounding box center [117, 205] width 45 height 13
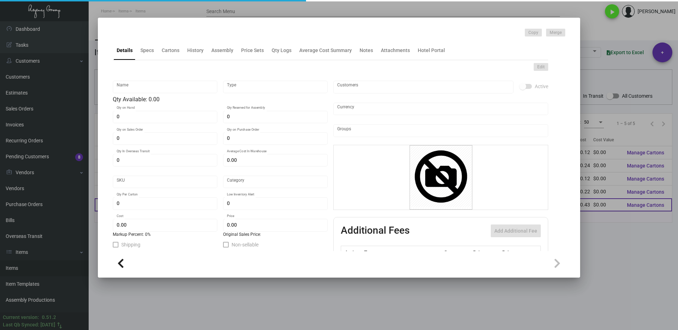
type input "Pens"
type input "Inventory"
type input "$ 0.00"
type input "3339"
type input "Standard"
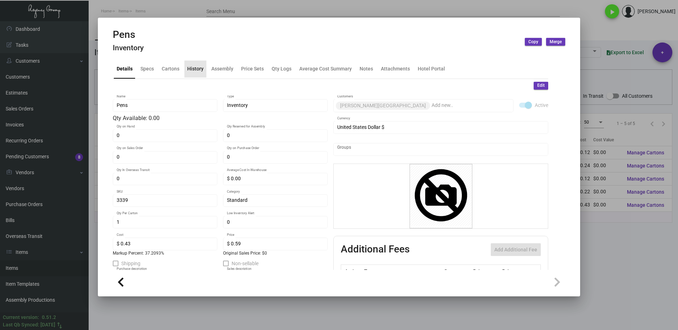
click at [199, 71] on div "History" at bounding box center [195, 68] width 16 height 7
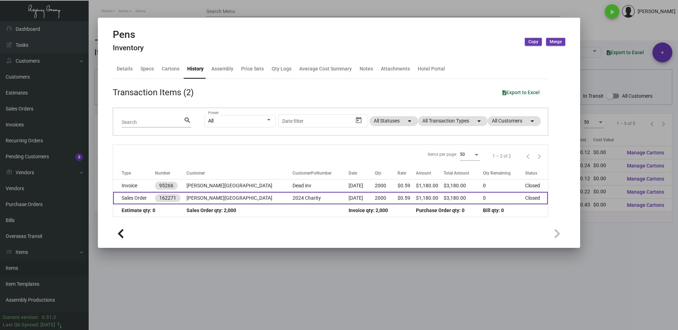
click at [141, 197] on td "Sales Order" at bounding box center [134, 198] width 42 height 12
